Goal: Transaction & Acquisition: Purchase product/service

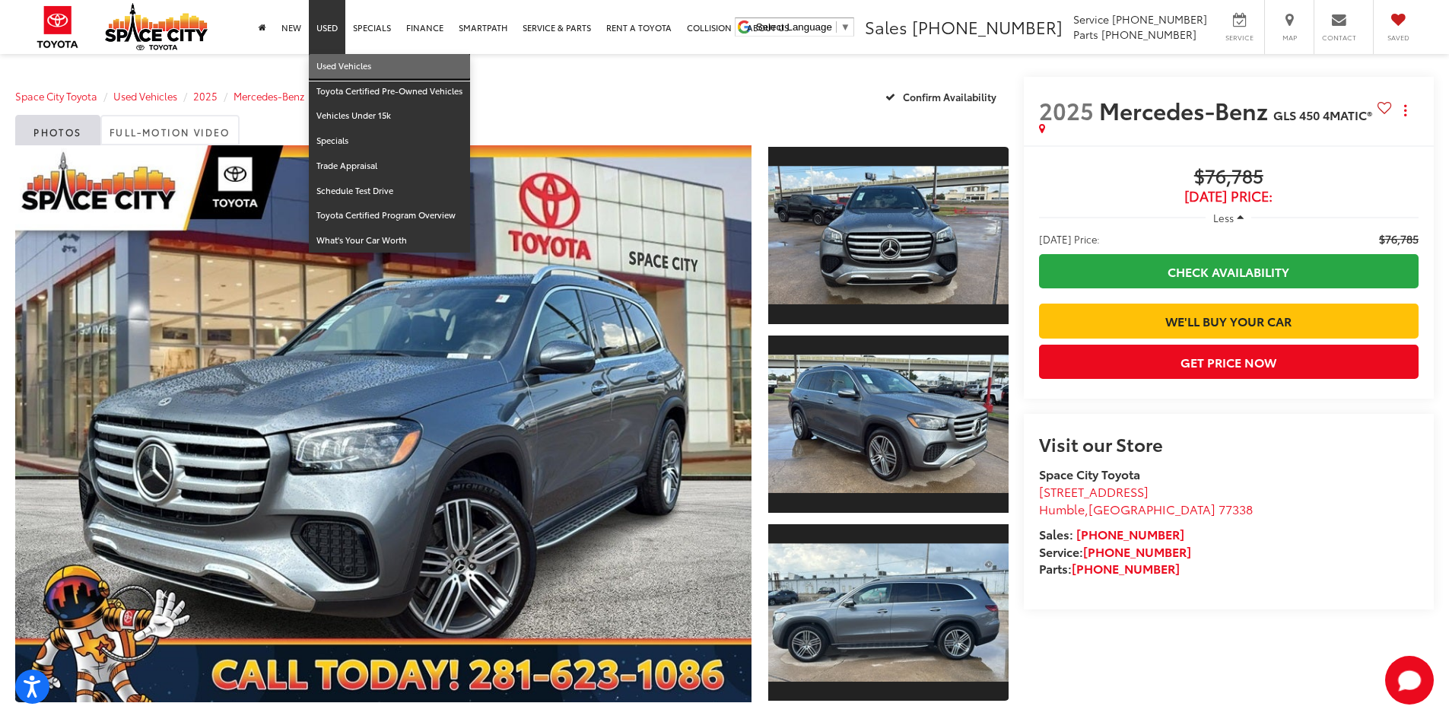
click at [329, 71] on link "Used Vehicles" at bounding box center [389, 66] width 161 height 25
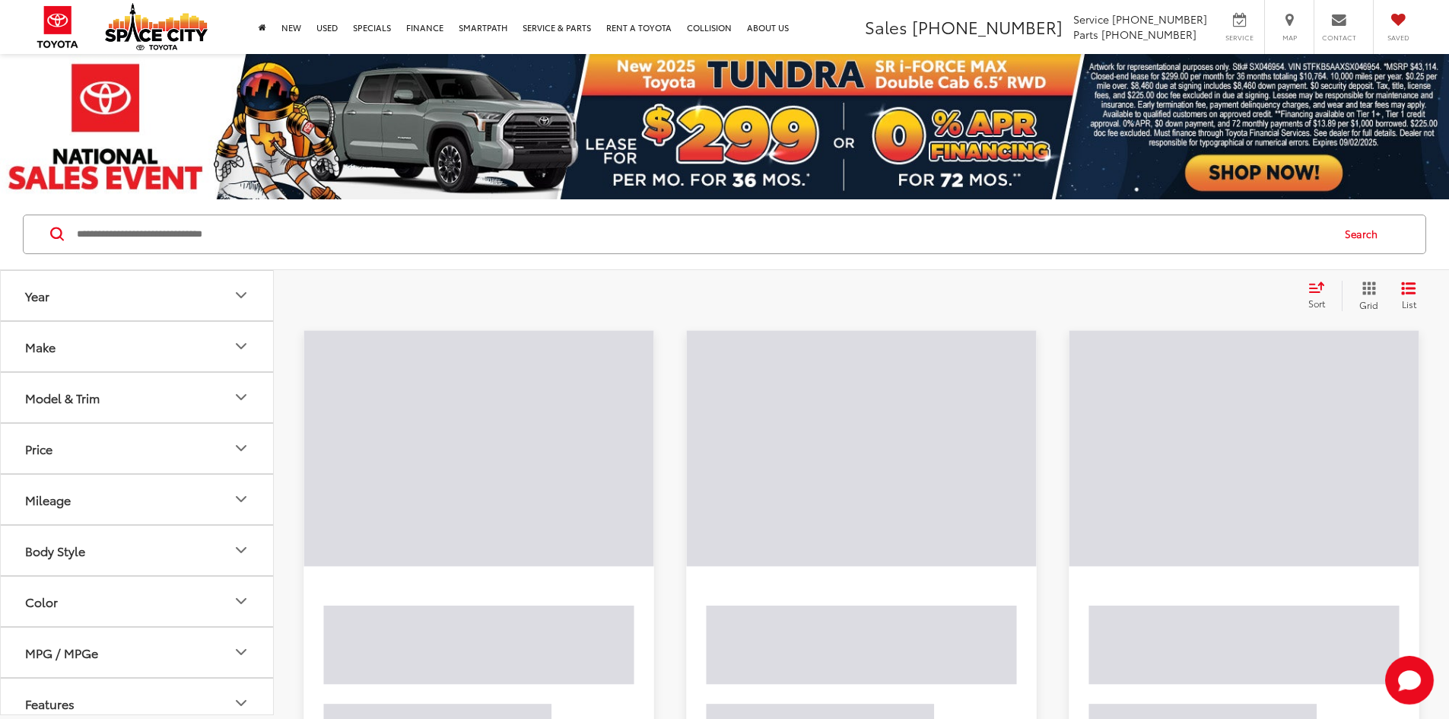
click at [260, 254] on div "Search" at bounding box center [724, 234] width 1449 height 71
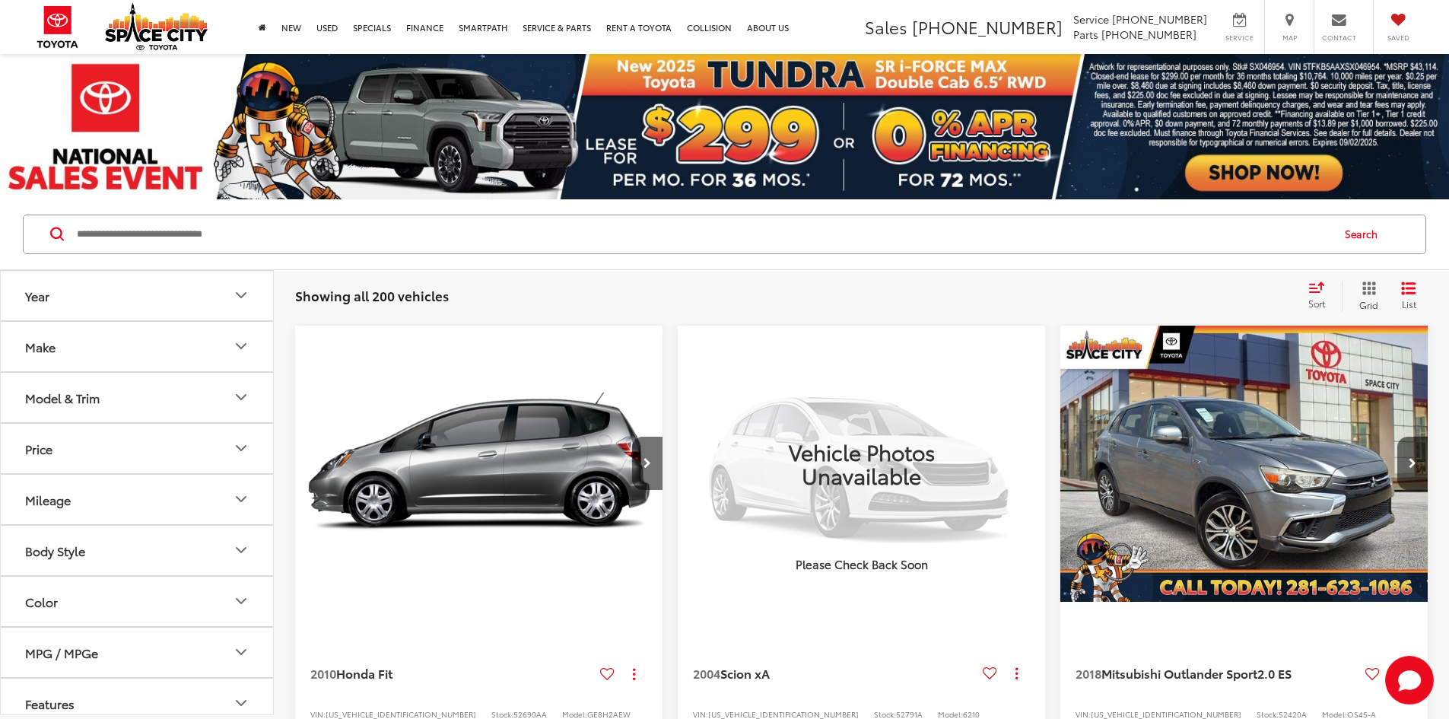
click at [247, 240] on input "Search by Make, Model, or Keyword" at bounding box center [702, 234] width 1255 height 37
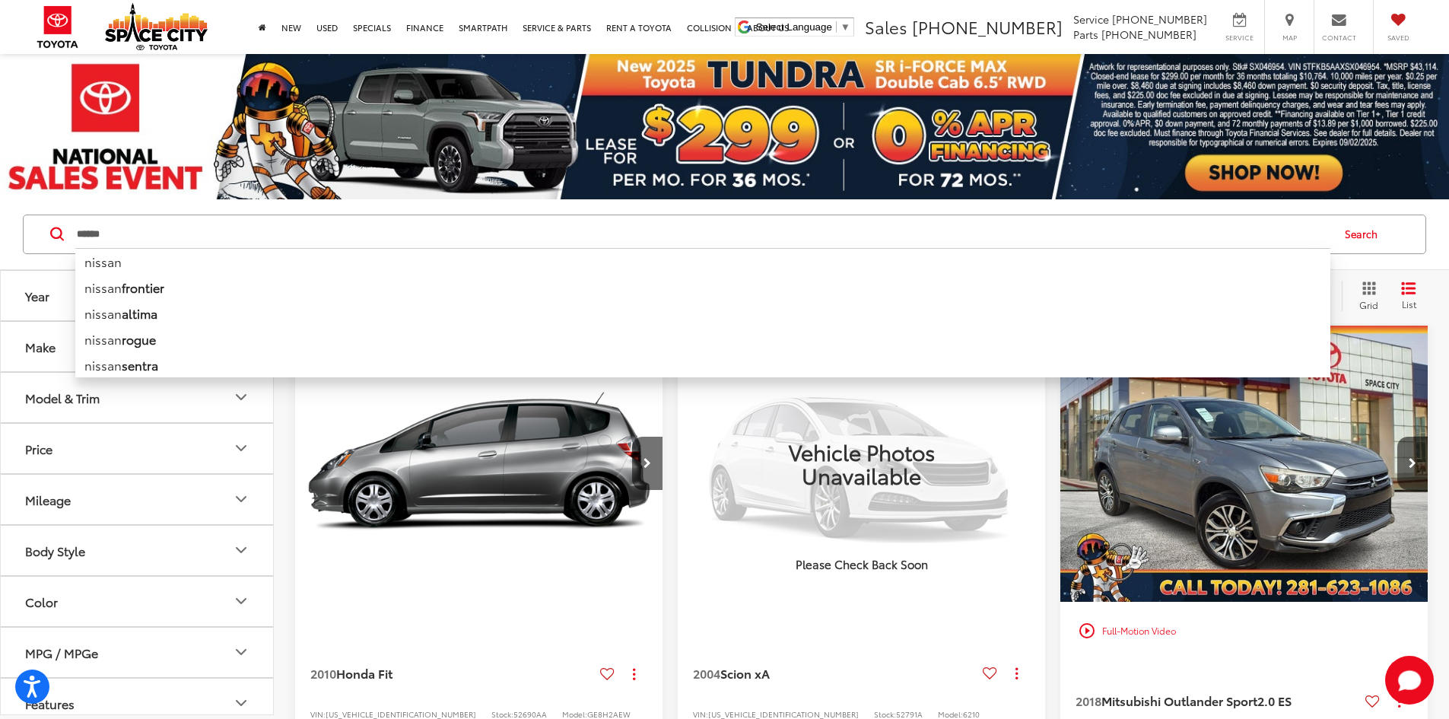
type input "******"
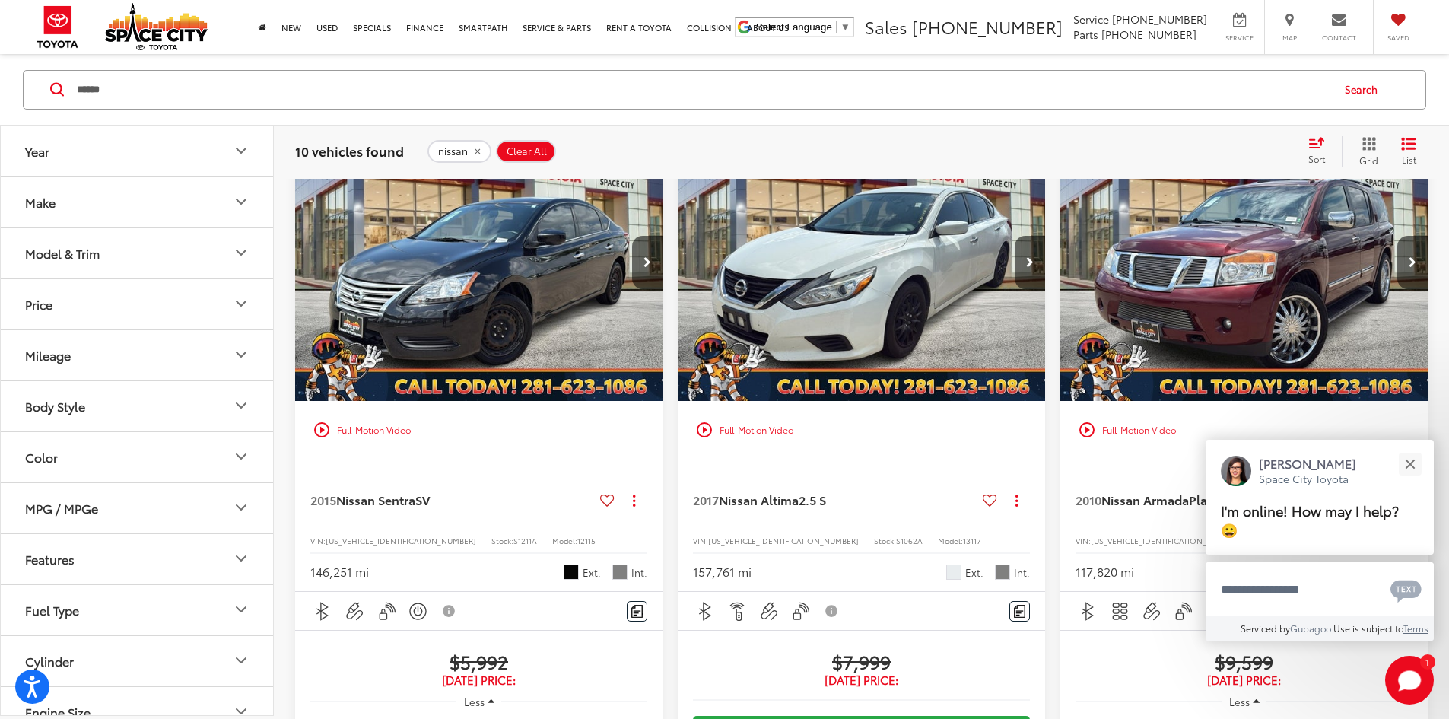
scroll to position [228, 0]
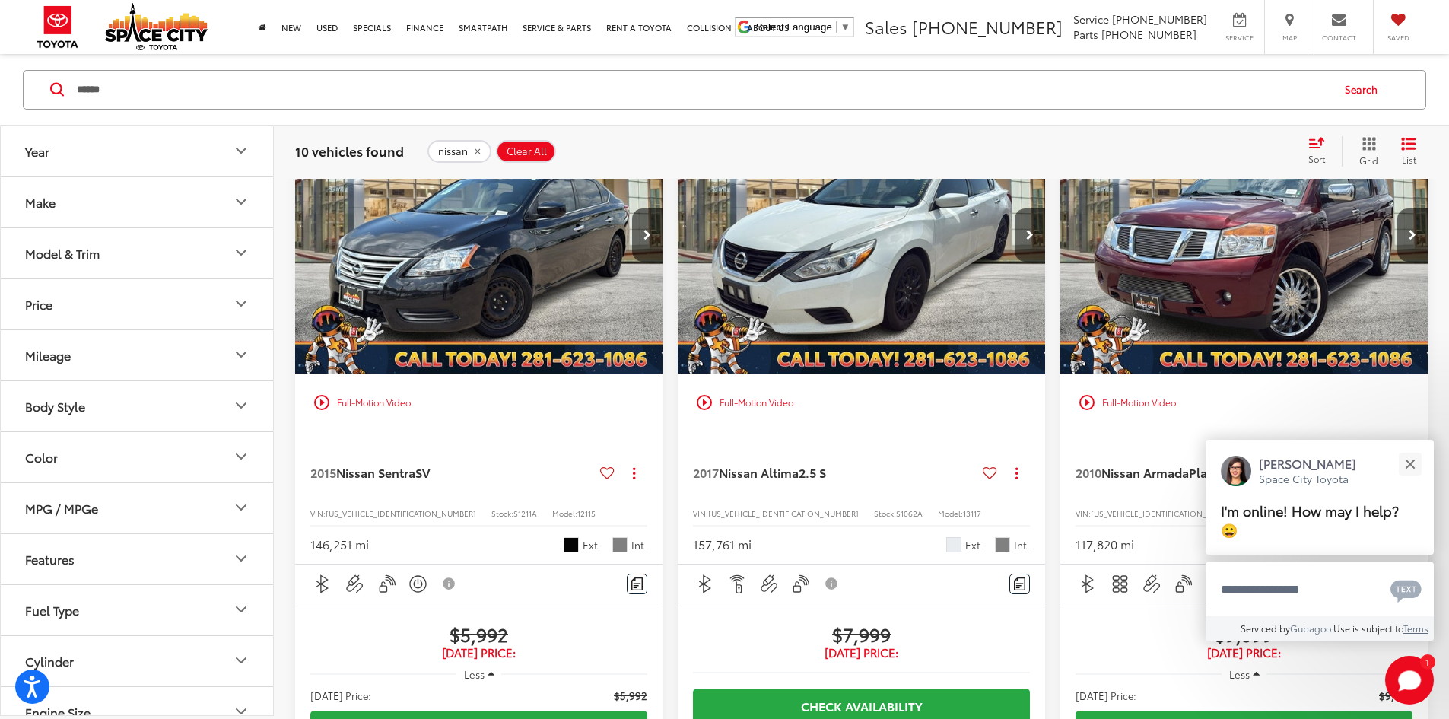
click at [896, 507] on span "S1062A" at bounding box center [909, 512] width 27 height 11
copy span "S1062A"
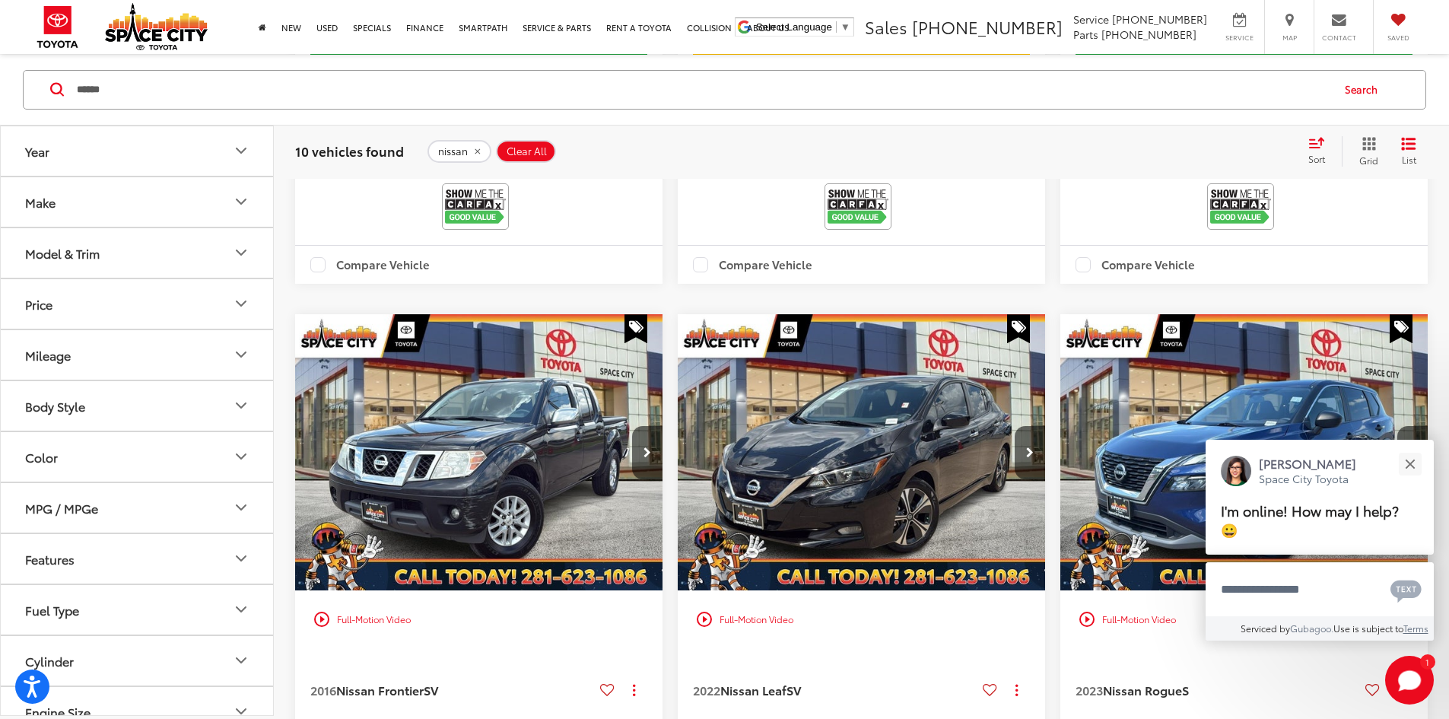
scroll to position [989, 0]
